Goal: Entertainment & Leisure: Browse casually

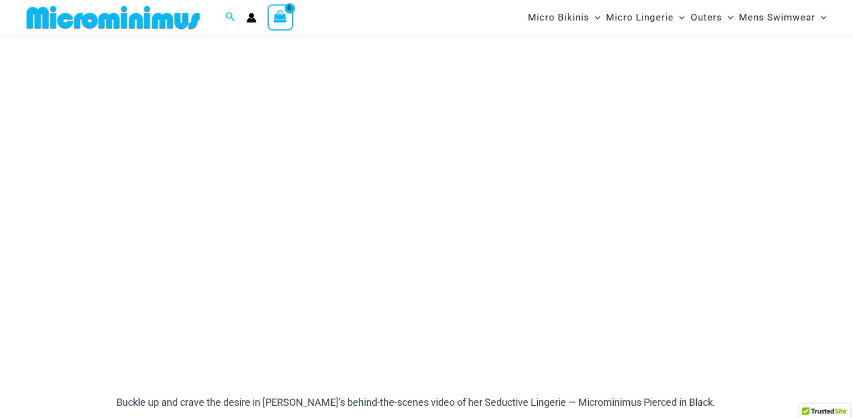
scroll to position [110, 0]
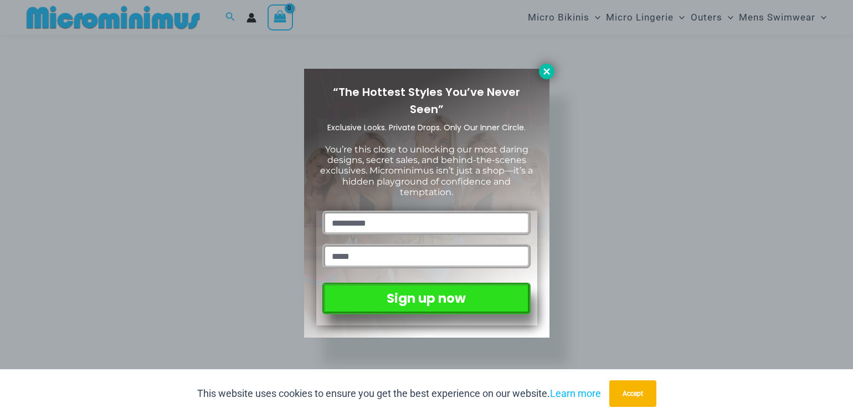
click at [544, 76] on icon at bounding box center [547, 71] width 10 height 10
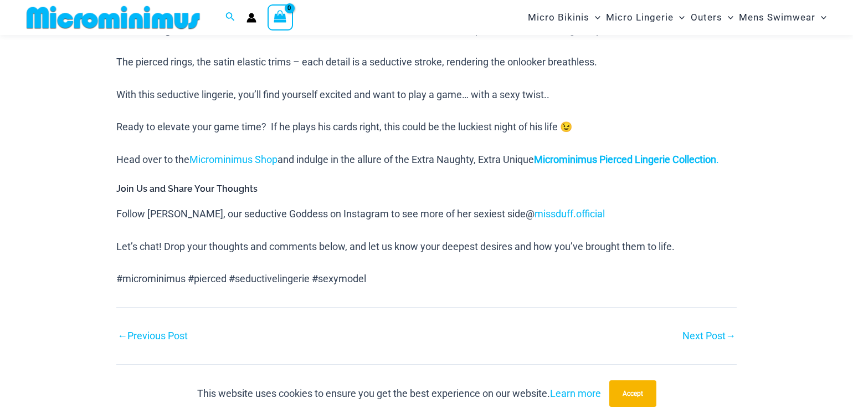
scroll to position [1076, 0]
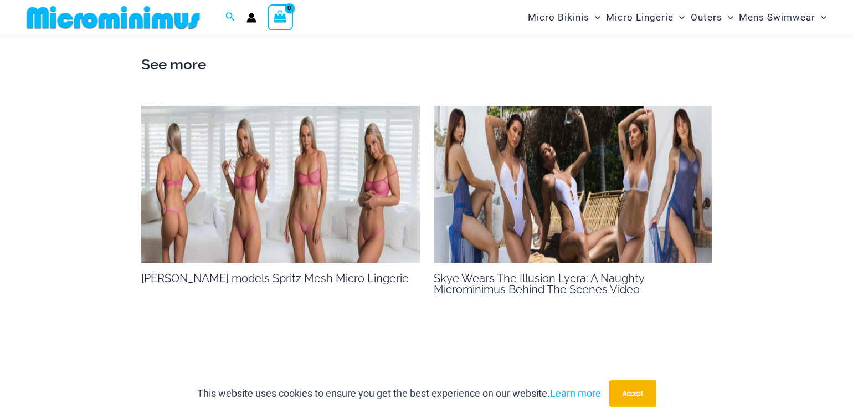
click at [377, 176] on img at bounding box center [280, 184] width 279 height 157
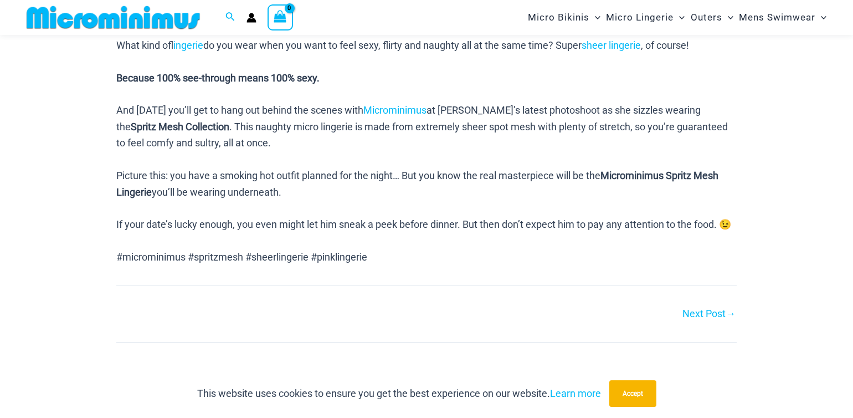
scroll to position [870, 0]
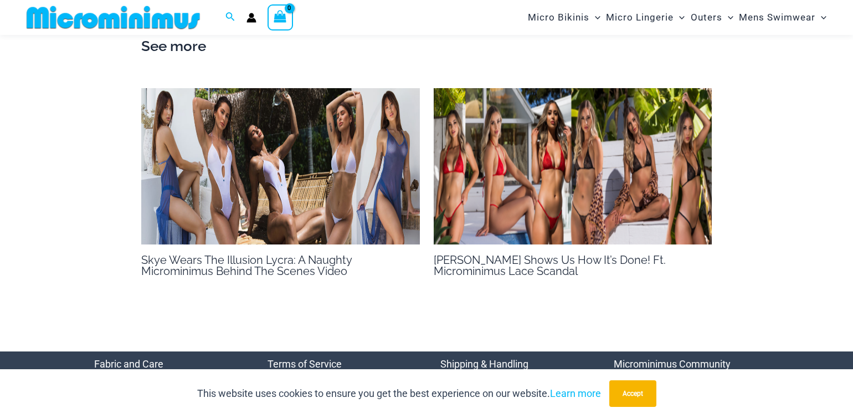
click at [191, 203] on img at bounding box center [280, 166] width 279 height 157
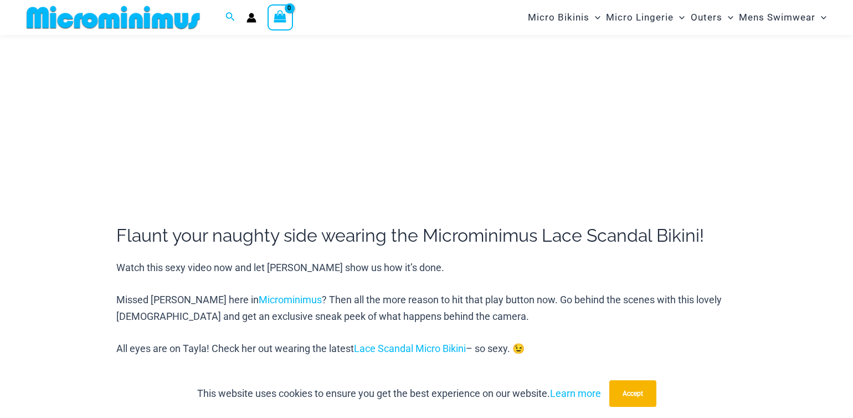
scroll to position [472, 0]
